Goal: Information Seeking & Learning: Learn about a topic

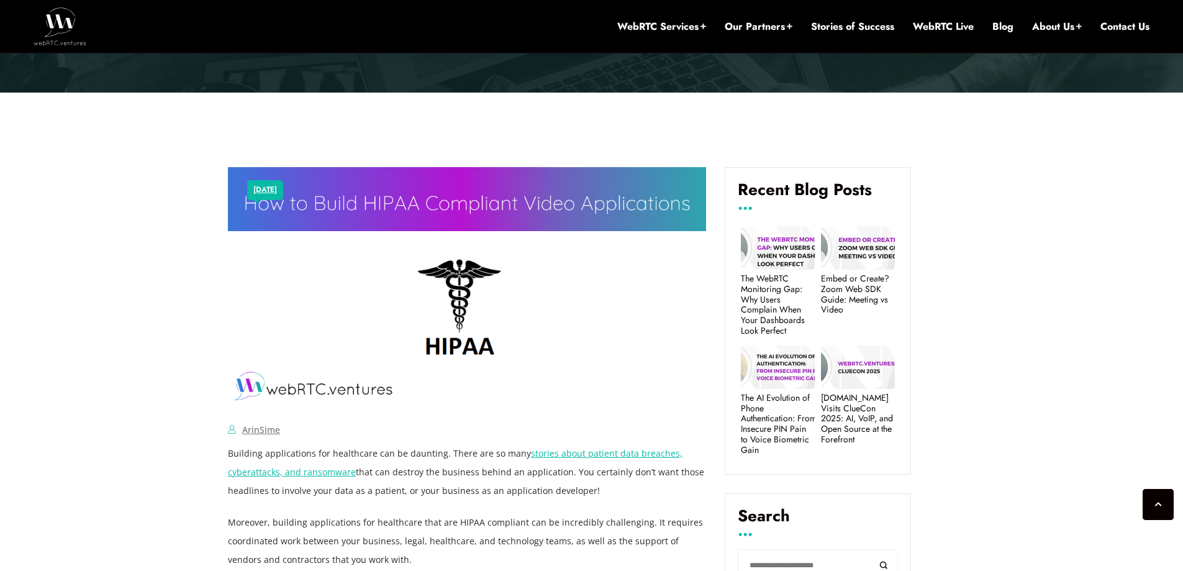
scroll to position [447, 0]
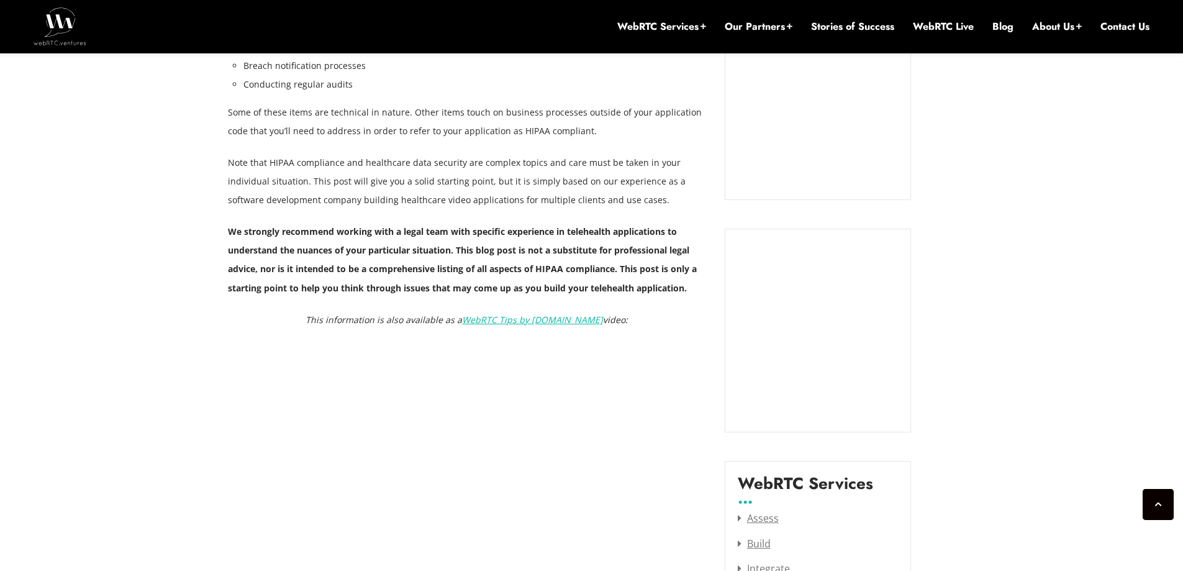
drag, startPoint x: 160, startPoint y: 279, endPoint x: 151, endPoint y: 315, distance: 37.8
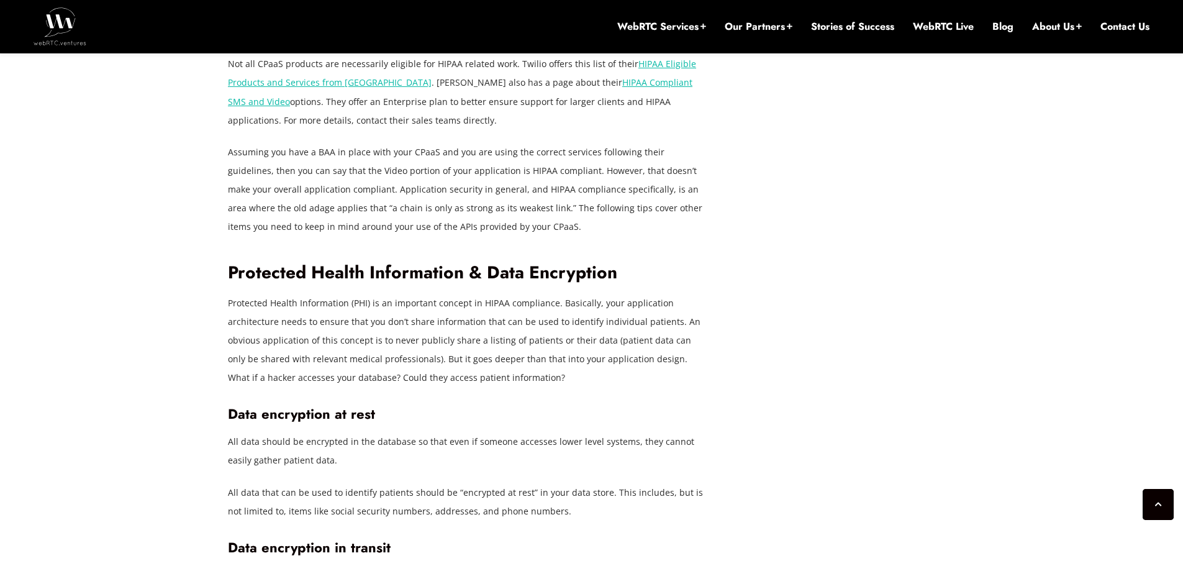
scroll to position [2417, 0]
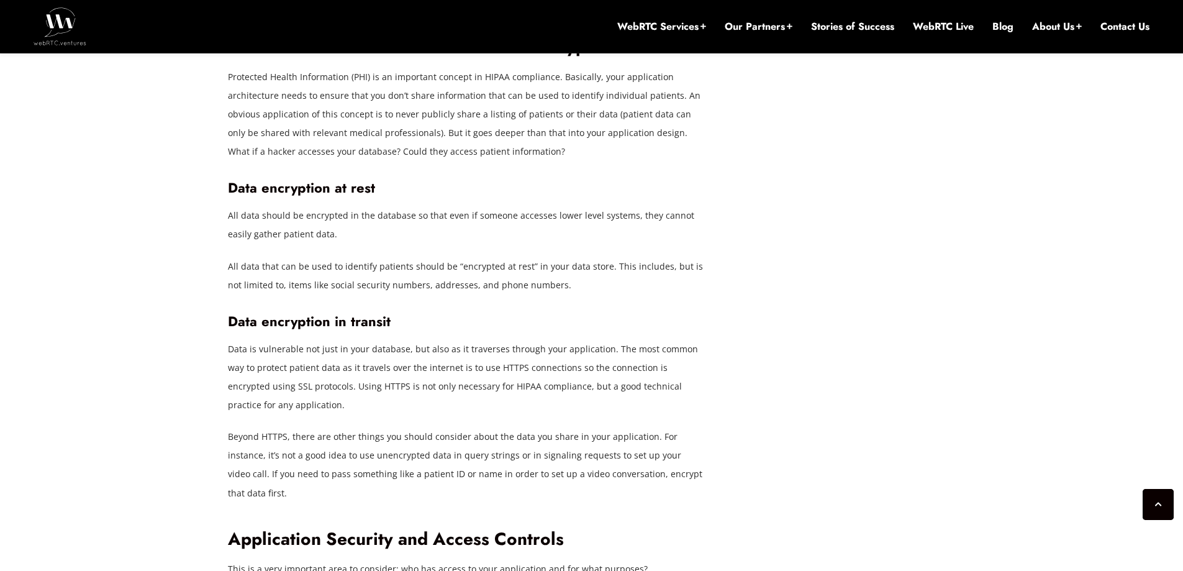
drag, startPoint x: 157, startPoint y: 289, endPoint x: 174, endPoint y: 393, distance: 105.1
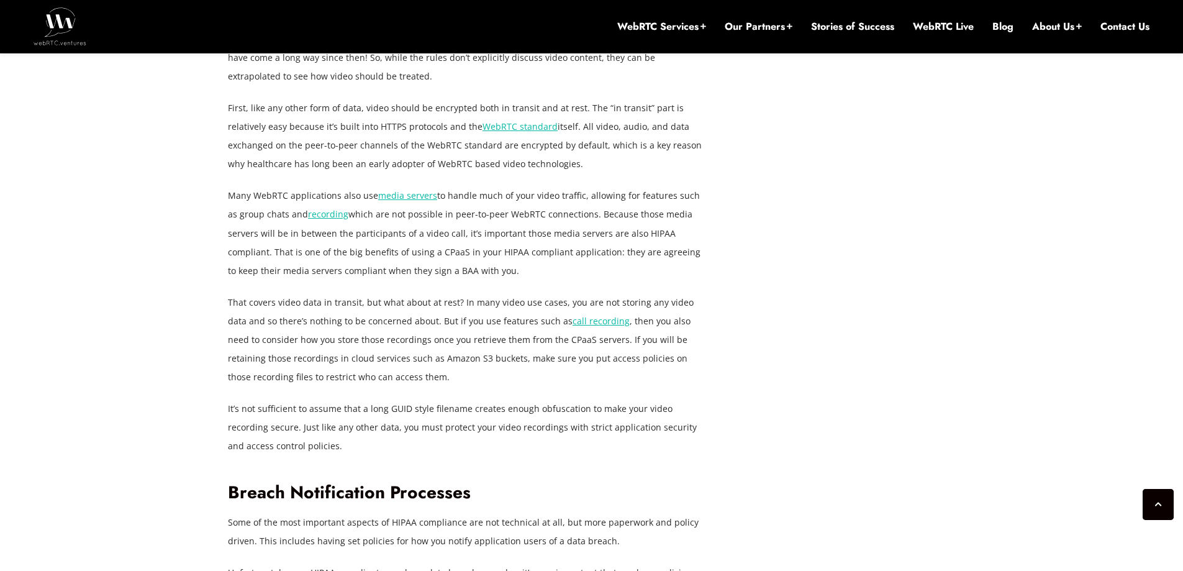
scroll to position [3234, 0]
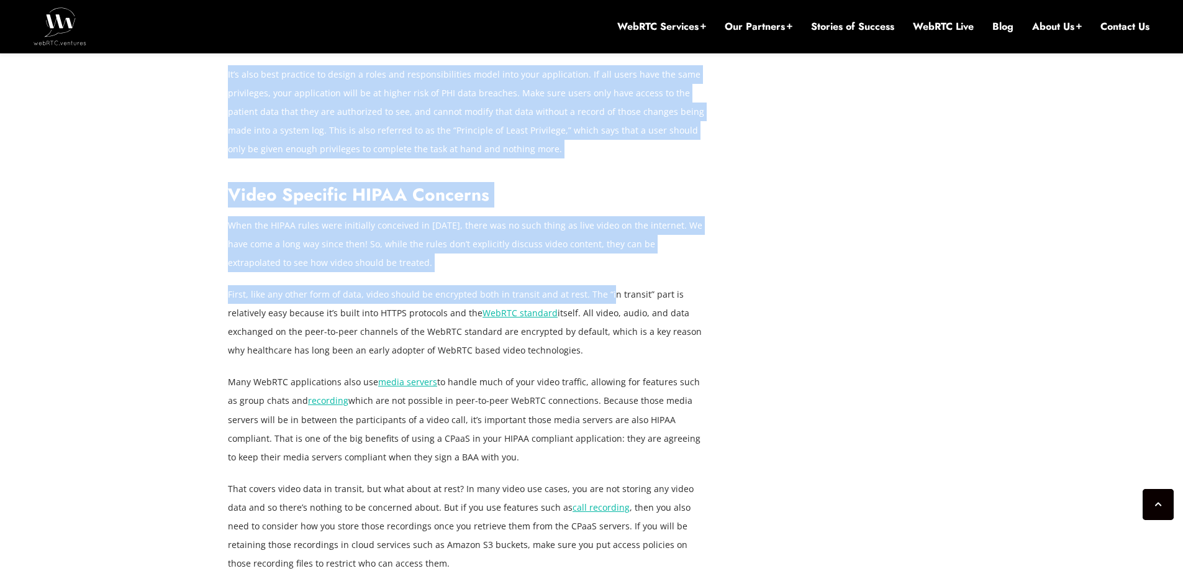
drag, startPoint x: 219, startPoint y: 212, endPoint x: 604, endPoint y: 227, distance: 385.3
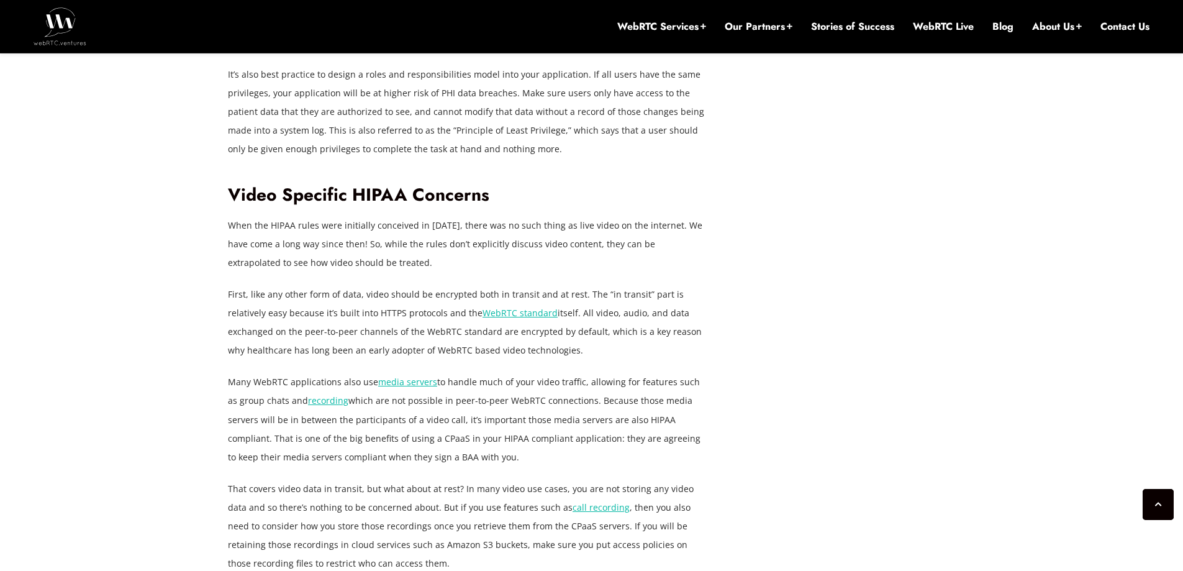
click at [642, 285] on p "First, like any other form of data, video should be encrypted both in transit a…" at bounding box center [467, 322] width 478 height 75
click at [524, 285] on p "First, like any other form of data, video should be encrypted both in transit a…" at bounding box center [467, 322] width 478 height 75
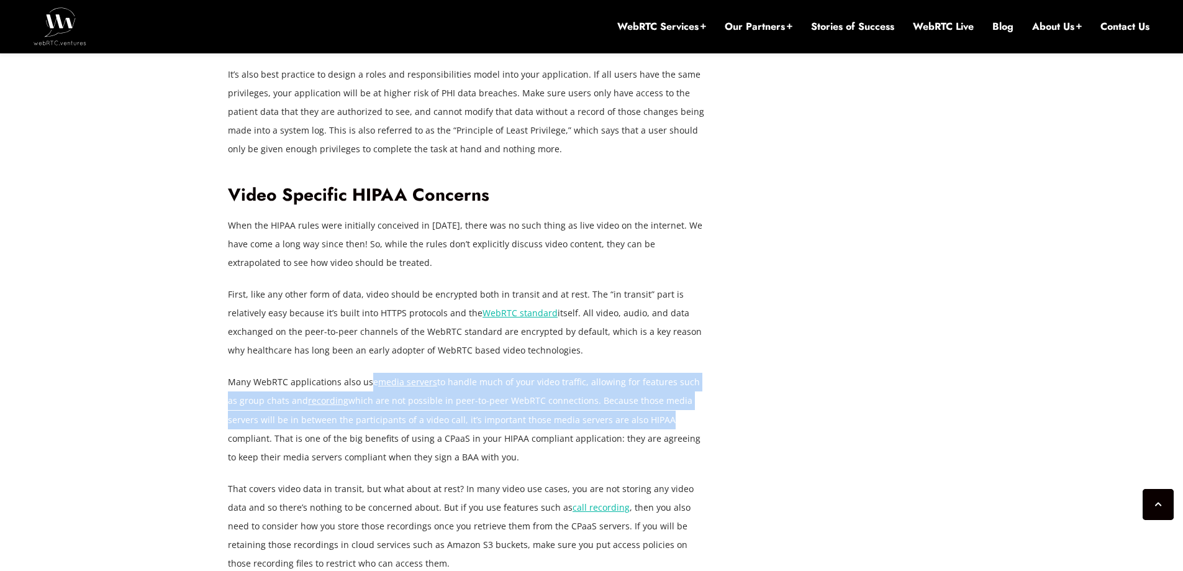
drag, startPoint x: 375, startPoint y: 288, endPoint x: 674, endPoint y: 364, distance: 308.2
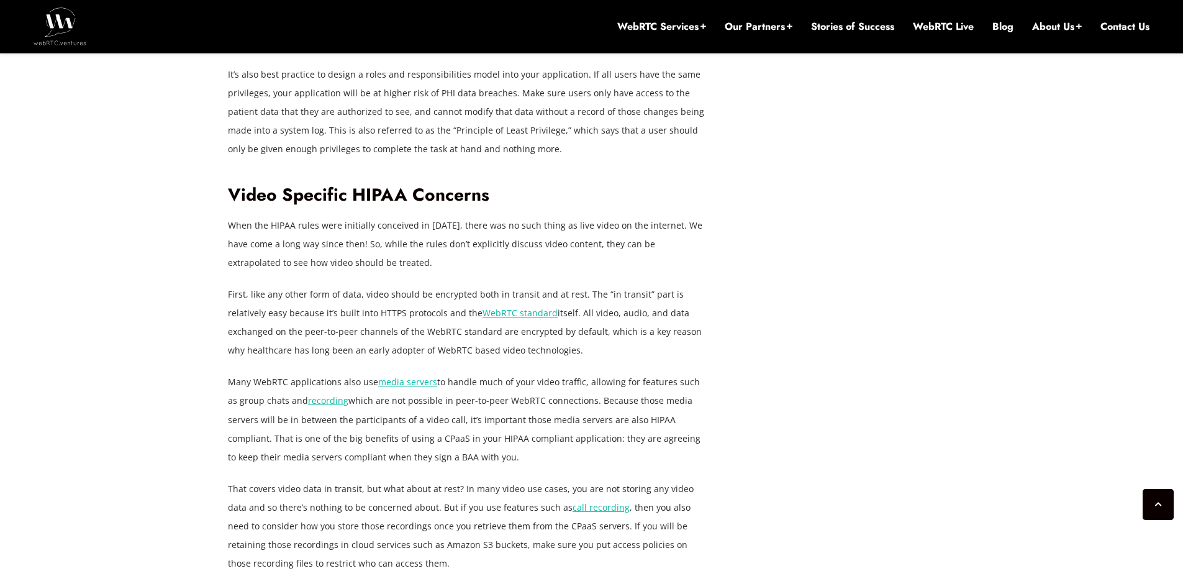
click at [703, 373] on p "Many WebRTC applications also use media servers to handle much of your video tr…" at bounding box center [467, 419] width 478 height 93
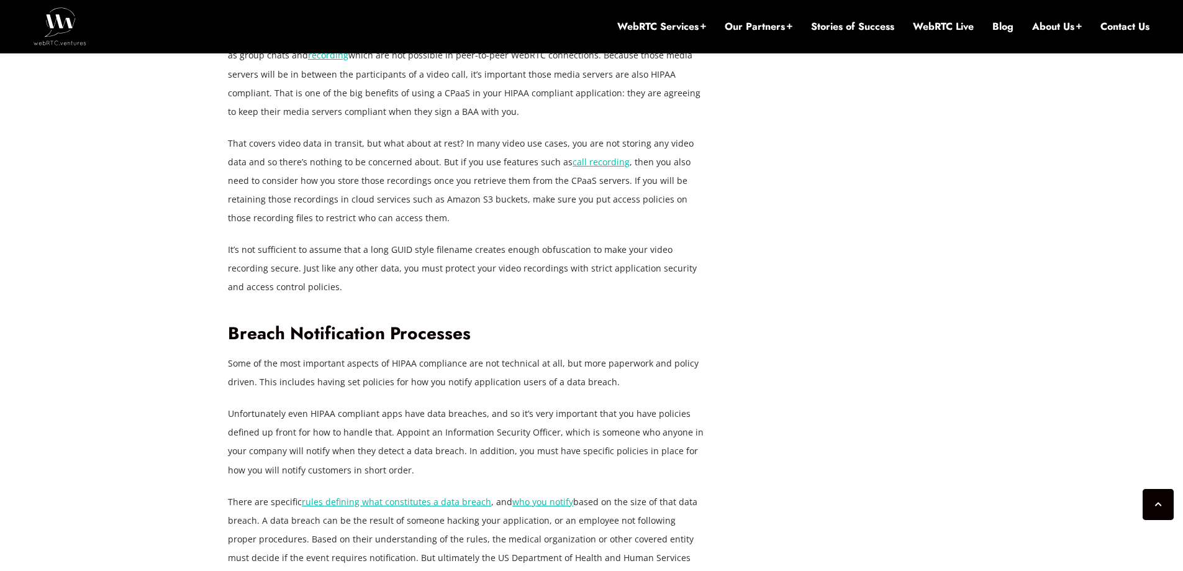
scroll to position [3590, 0]
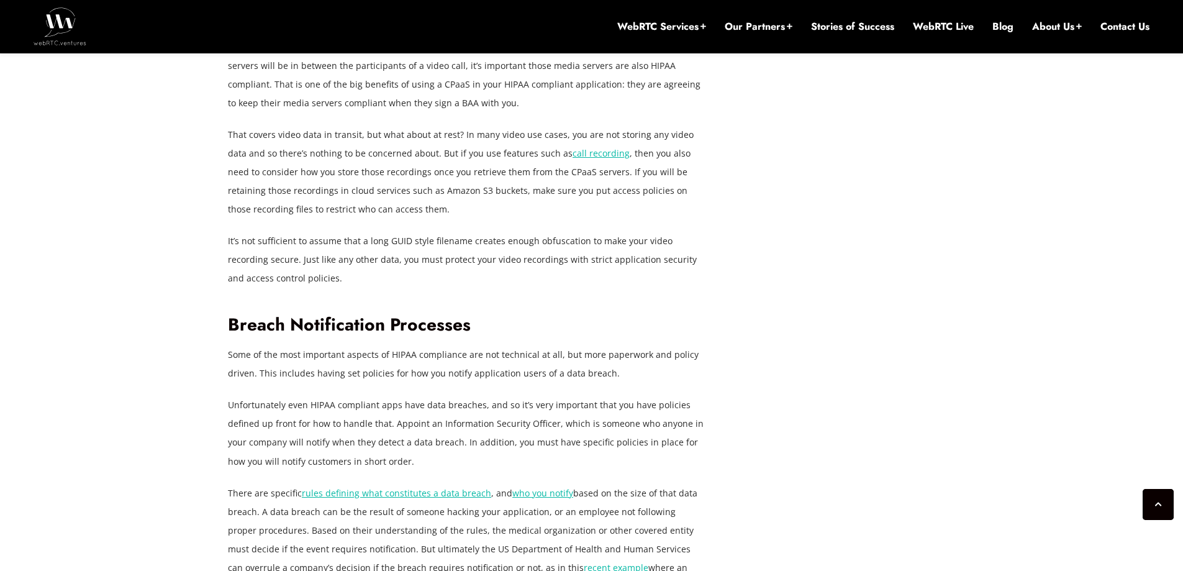
drag, startPoint x: 827, startPoint y: 307, endPoint x: 831, endPoint y: 333, distance: 26.4
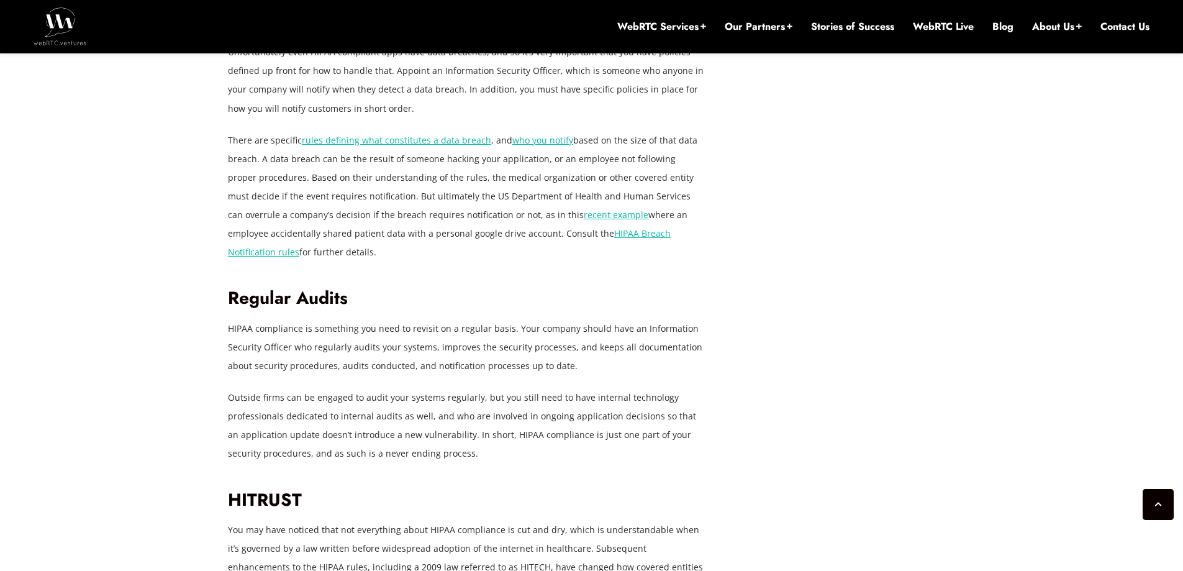
scroll to position [3962, 0]
